Goal: Task Accomplishment & Management: Use online tool/utility

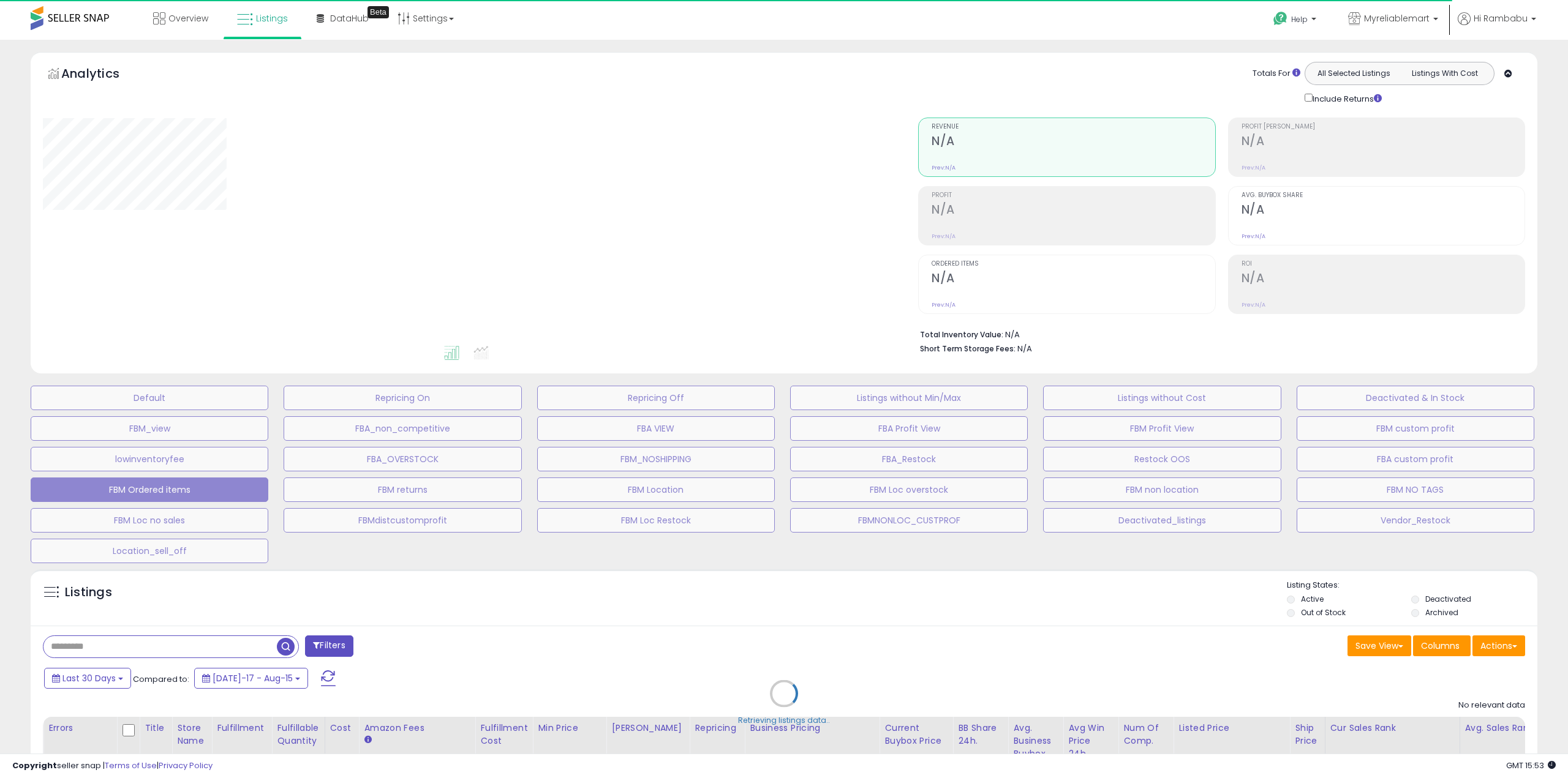
click at [139, 643] on div "Retrieving listings data.." at bounding box center [784, 702] width 1525 height 280
click at [135, 649] on div "Retrieving listings data.." at bounding box center [784, 702] width 1525 height 280
click at [133, 644] on div "Retrieving listings data.." at bounding box center [784, 702] width 1525 height 280
click at [127, 633] on div "Retrieving listings data.." at bounding box center [784, 702] width 1525 height 280
click at [122, 641] on div "Retrieving listings data.." at bounding box center [784, 702] width 1525 height 280
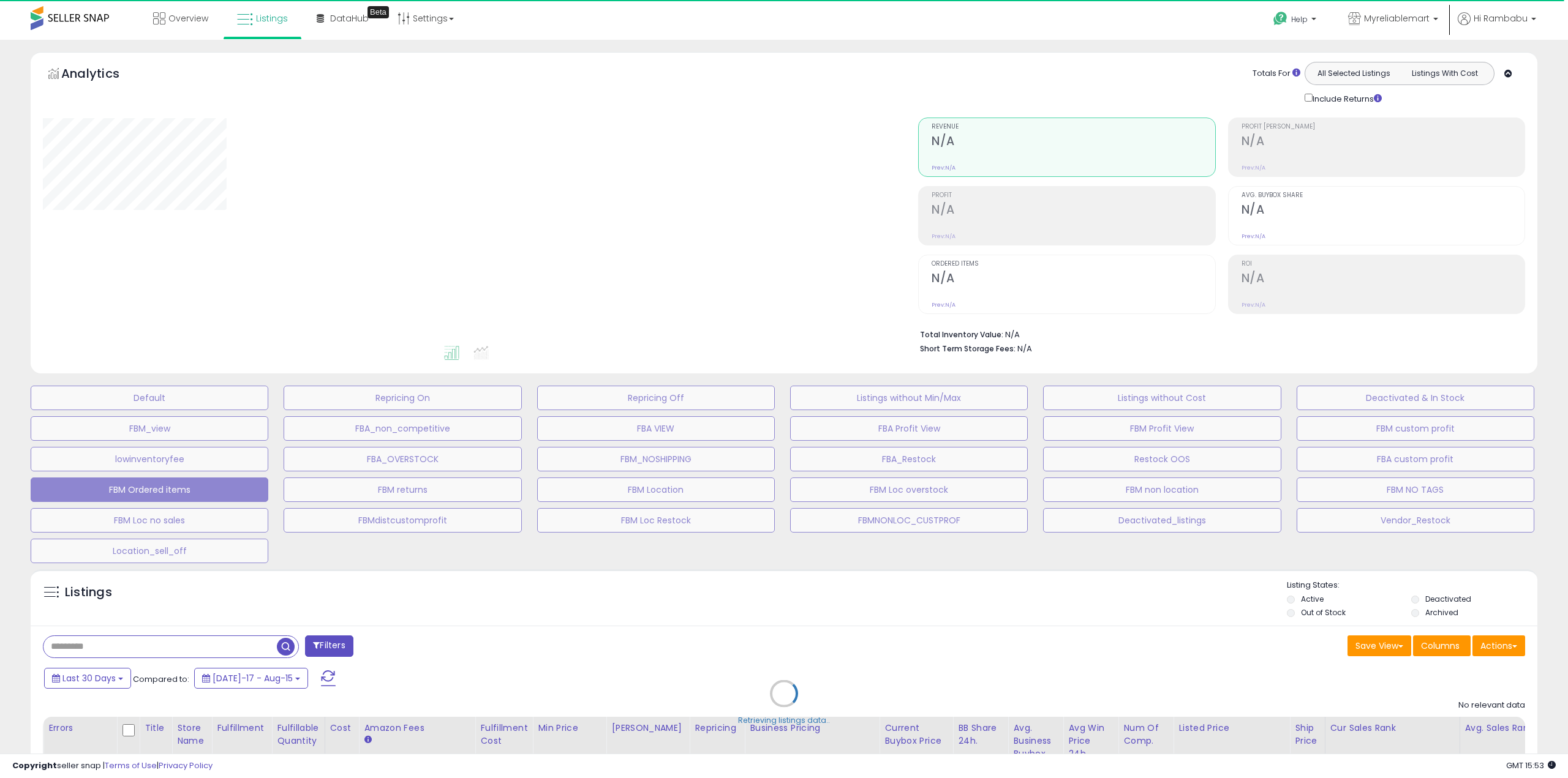
click at [124, 633] on div "Retrieving listings data.." at bounding box center [784, 702] width 1525 height 280
click at [121, 645] on div "Retrieving listings data.." at bounding box center [784, 702] width 1525 height 280
select select "**"
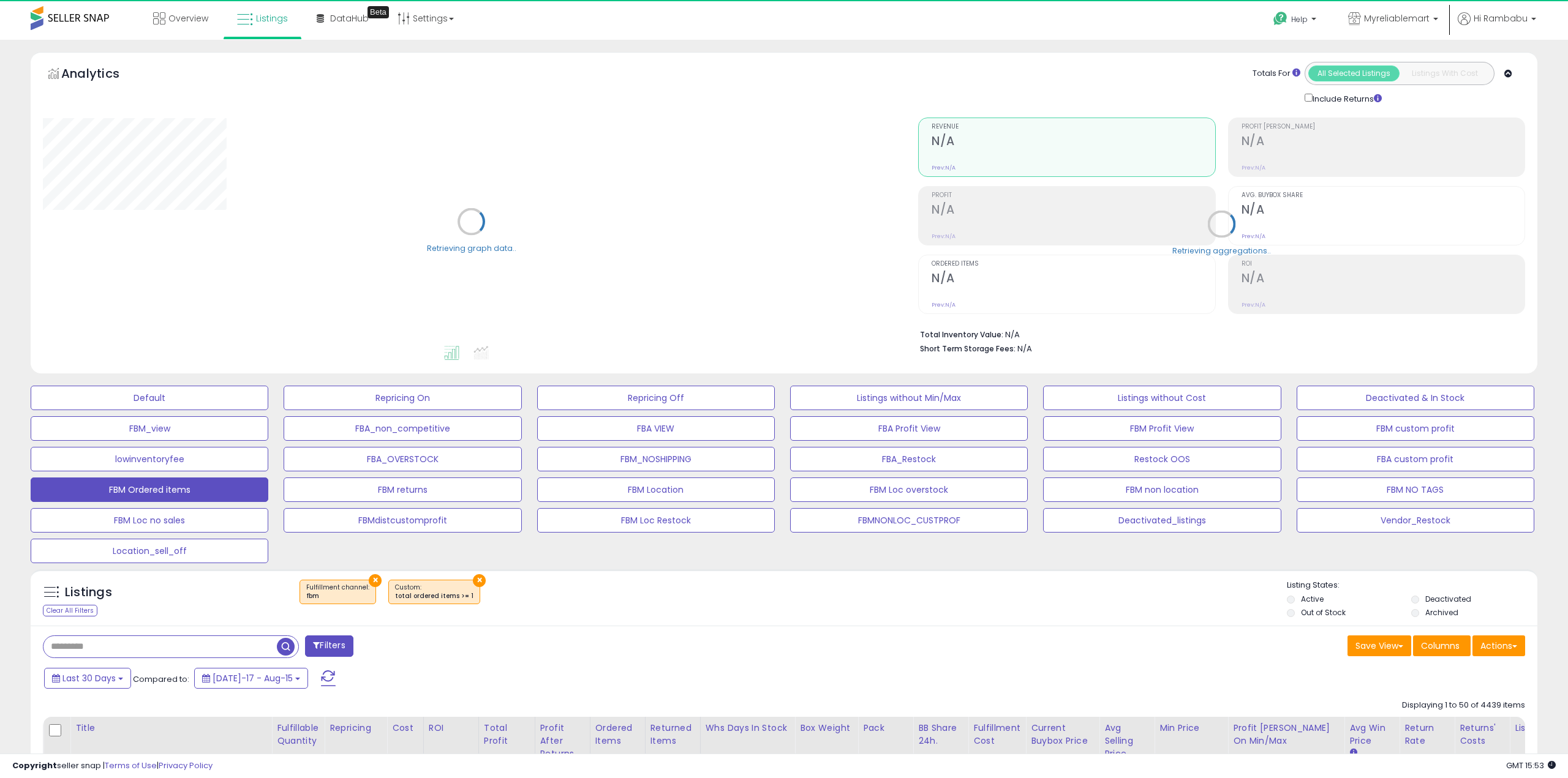
click at [115, 648] on input "text" at bounding box center [160, 648] width 234 height 22
paste input "**********"
type input "**********"
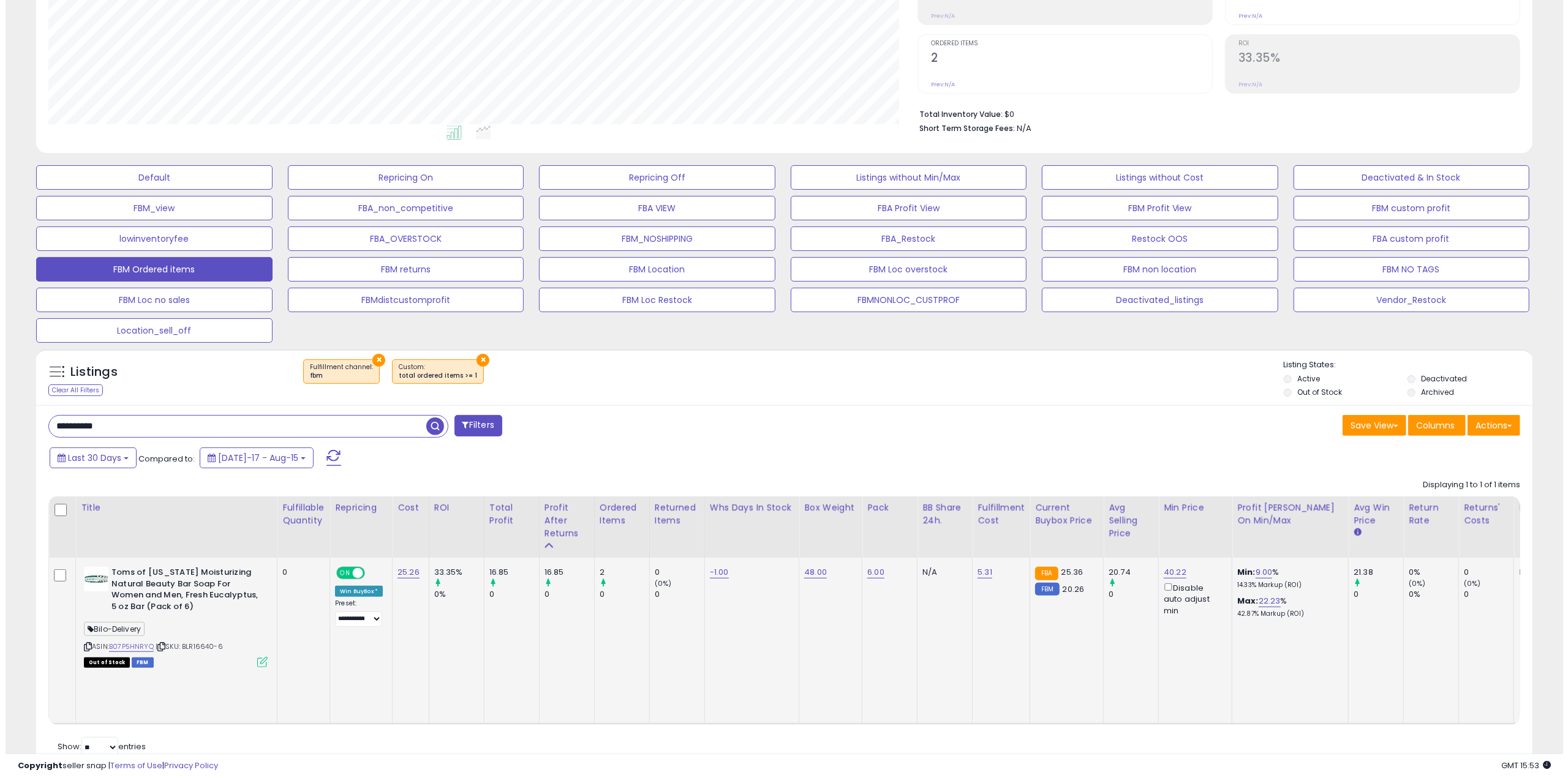
scroll to position [251, 869]
click at [250, 659] on div "Out of Stock FBM" at bounding box center [170, 662] width 184 height 9
click at [263, 665] on td "Toms of [US_STATE] Moisturizing Natural Beauty Bar Soap For Women and Men, Fres…" at bounding box center [171, 641] width 202 height 166
click at [265, 666] on td "Toms of [US_STATE] Moisturizing Natural Beauty Bar Soap For Women and Men, Fres…" at bounding box center [171, 641] width 202 height 166
click at [259, 660] on icon at bounding box center [257, 662] width 10 height 10
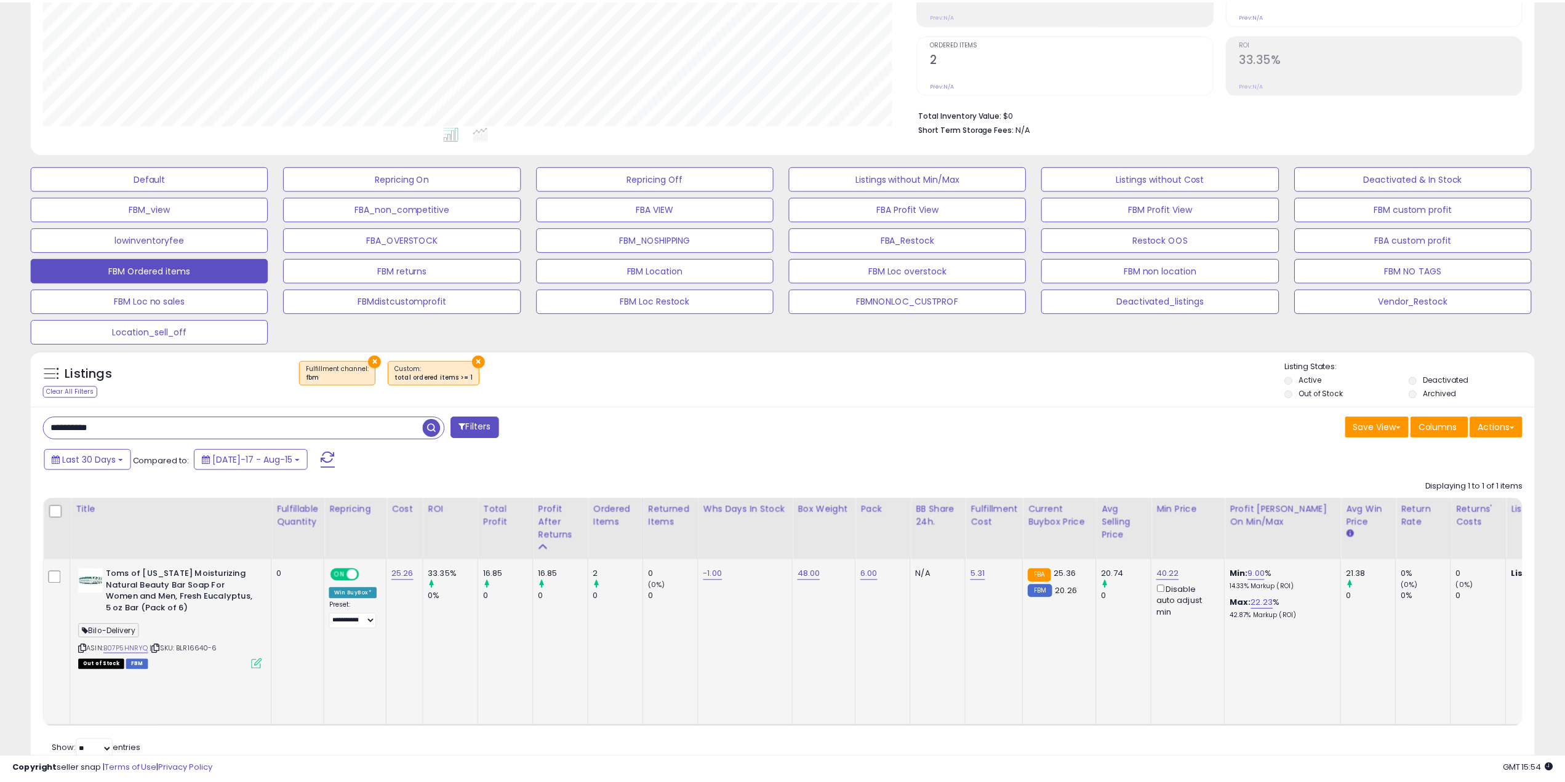
scroll to position [252, 880]
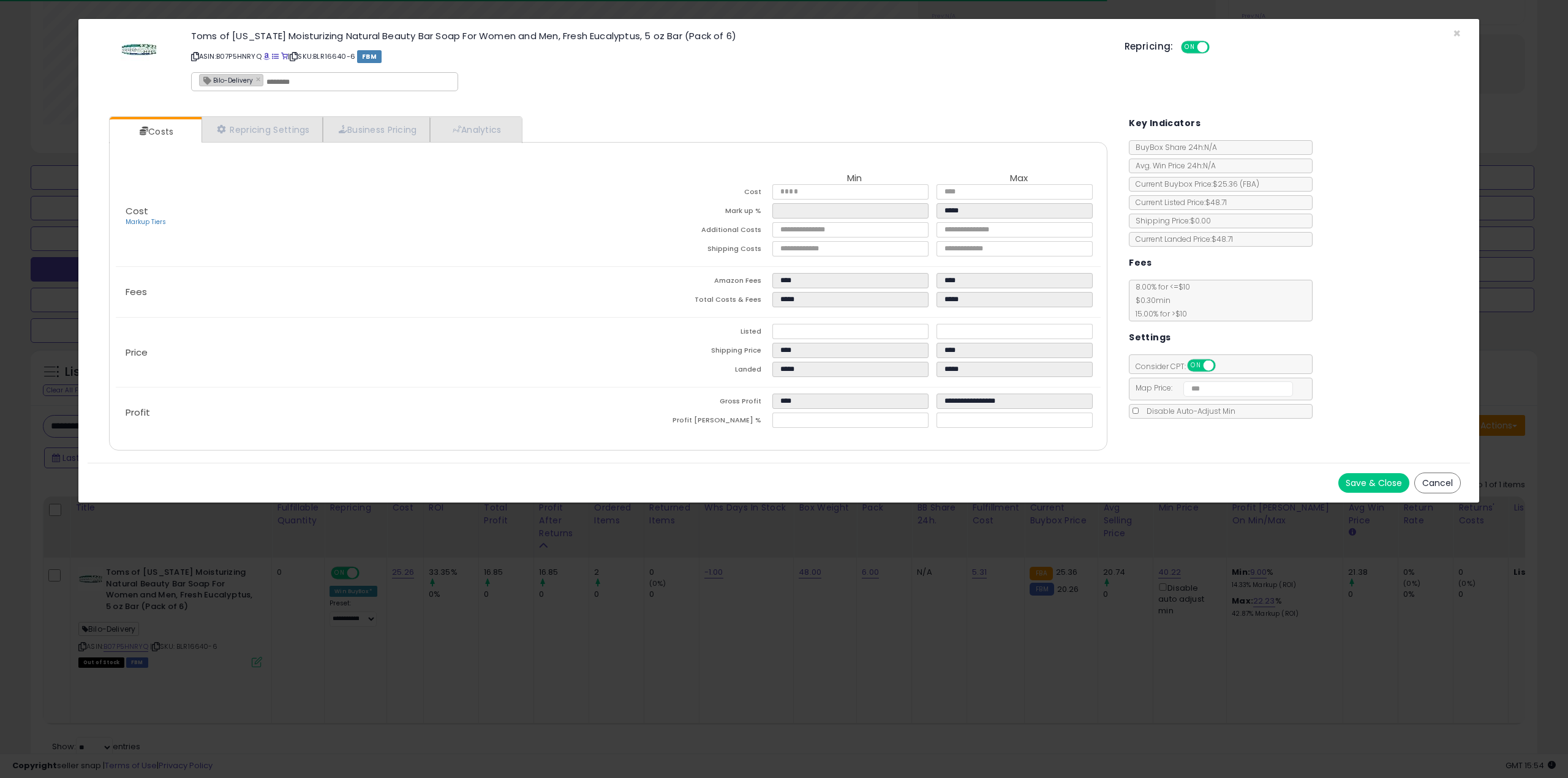
click at [1038, 612] on div "× Close Toms of [US_STATE] Moisturizing Natural Beauty Bar Soap For Women and M…" at bounding box center [784, 389] width 1568 height 778
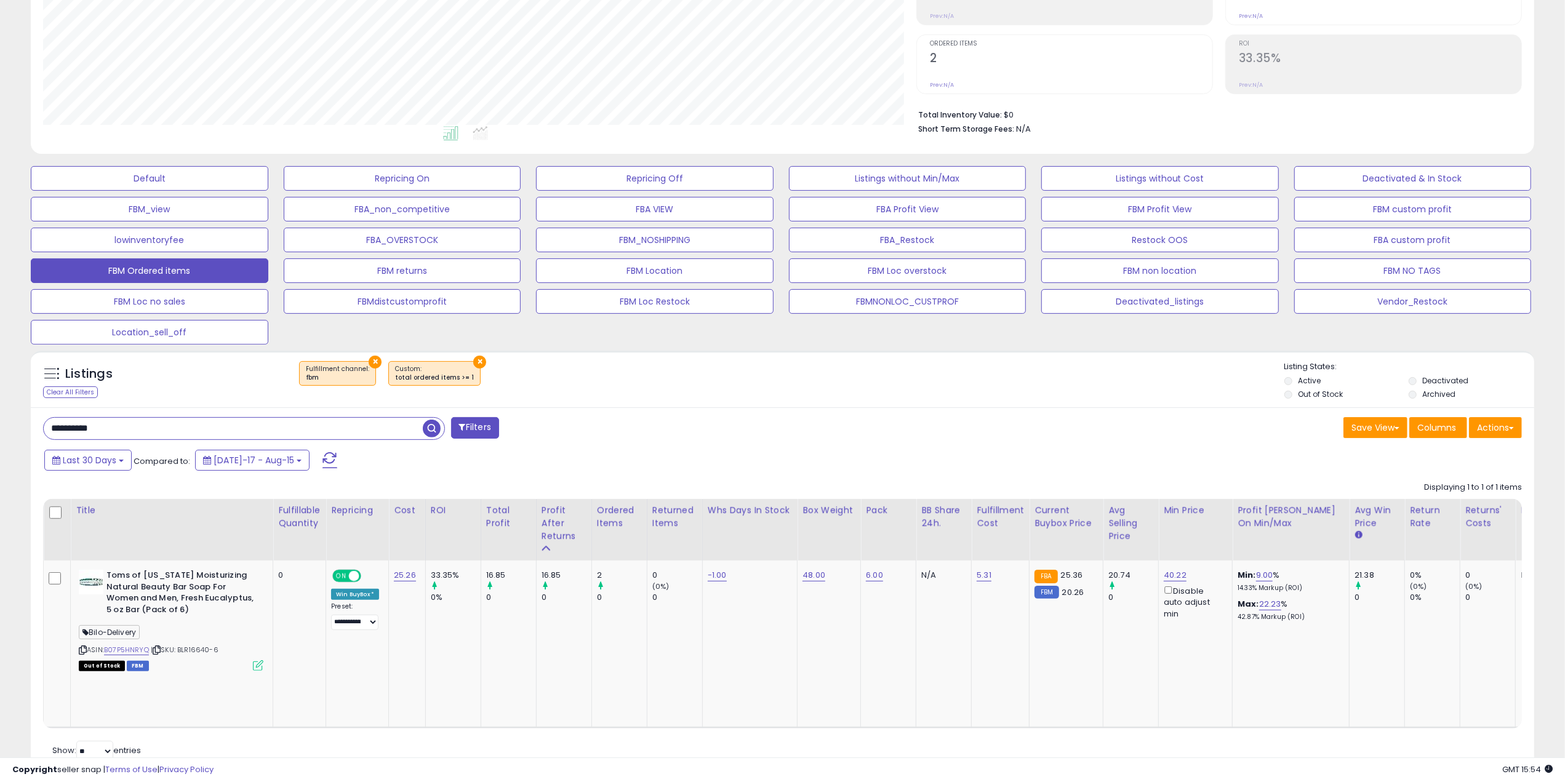
scroll to position [615285, 614663]
click at [144, 646] on link "B07P5HNRYQ" at bounding box center [126, 650] width 45 height 10
